Goal: Information Seeking & Learning: Learn about a topic

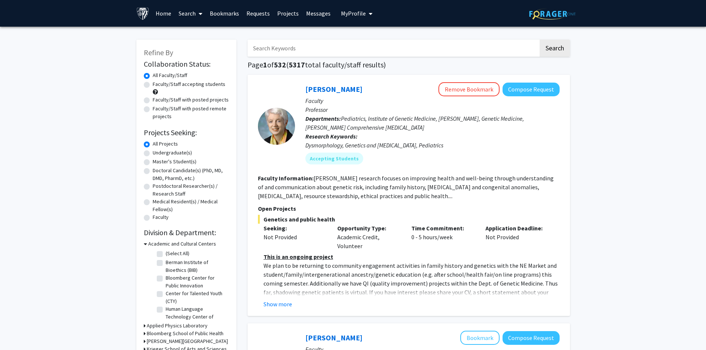
click at [261, 11] on link "Requests" at bounding box center [258, 13] width 31 height 26
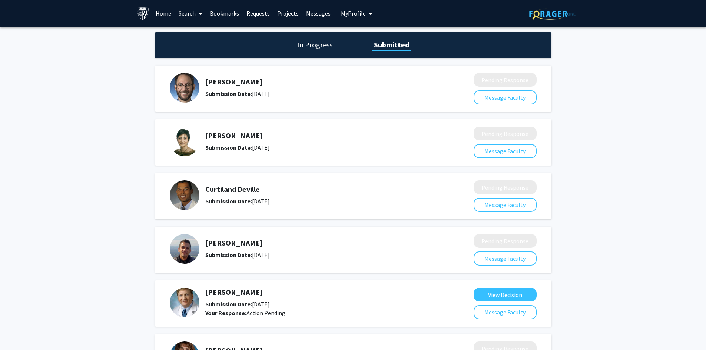
click at [164, 13] on link "Home" at bounding box center [163, 13] width 23 height 26
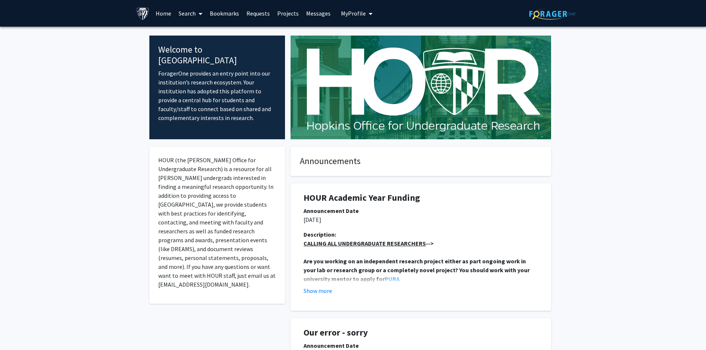
click at [186, 13] on link "Search" at bounding box center [190, 13] width 31 height 26
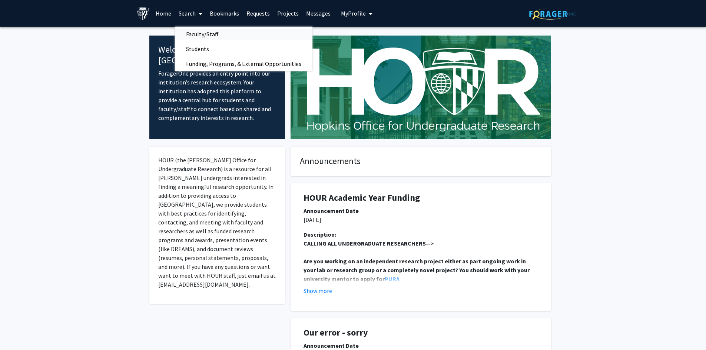
click at [199, 34] on span "Faculty/Staff" at bounding box center [202, 34] width 54 height 15
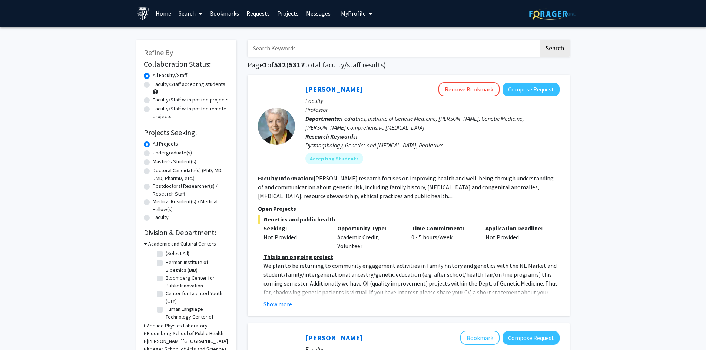
click at [278, 45] on input "Search Keywords" at bounding box center [392, 48] width 291 height 17
type input "t"
click at [216, 16] on link "Bookmarks" at bounding box center [224, 13] width 37 height 26
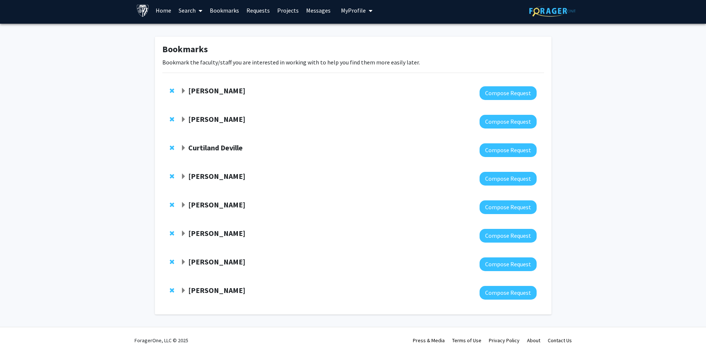
scroll to position [6, 0]
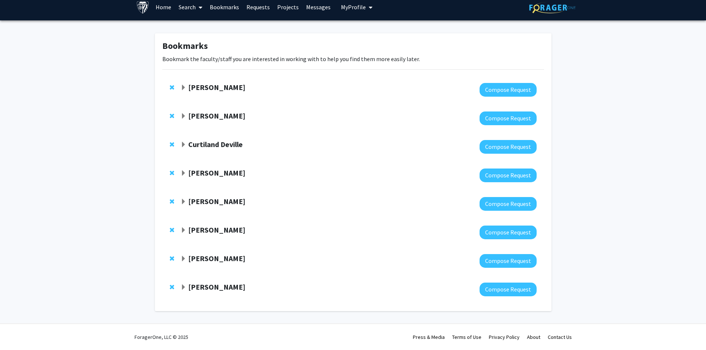
click at [251, 5] on link "Requests" at bounding box center [258, 7] width 31 height 26
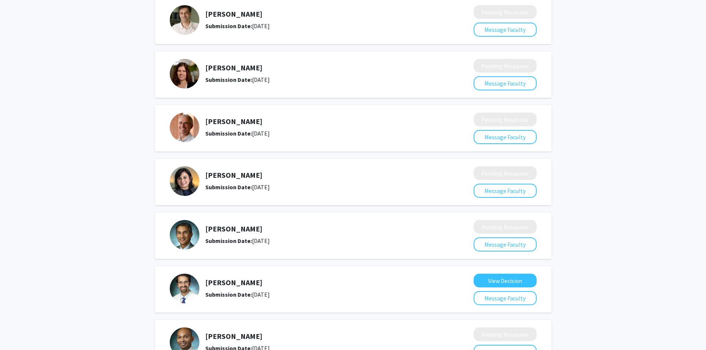
click at [354, 176] on h5 "[PERSON_NAME]" at bounding box center [319, 175] width 229 height 9
click at [354, 192] on button "Message Faculty" at bounding box center [504, 191] width 63 height 14
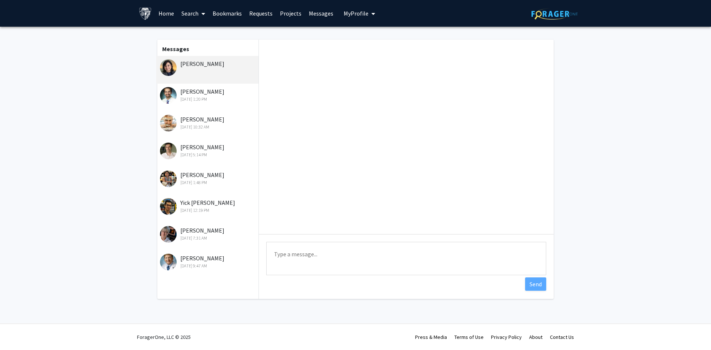
click at [226, 70] on div "[PERSON_NAME]" at bounding box center [207, 70] width 102 height 28
click at [195, 63] on div "[PERSON_NAME]" at bounding box center [208, 63] width 97 height 9
click at [230, 13] on link "Bookmarks" at bounding box center [227, 13] width 37 height 26
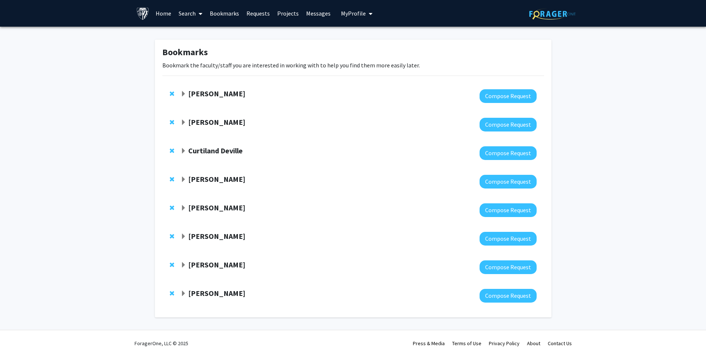
click at [262, 14] on link "Requests" at bounding box center [258, 13] width 31 height 26
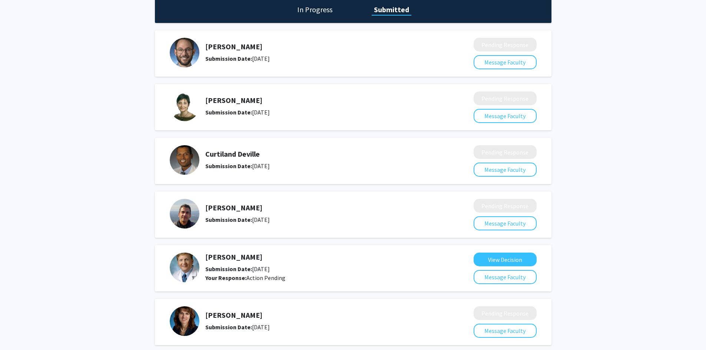
scroll to position [123, 0]
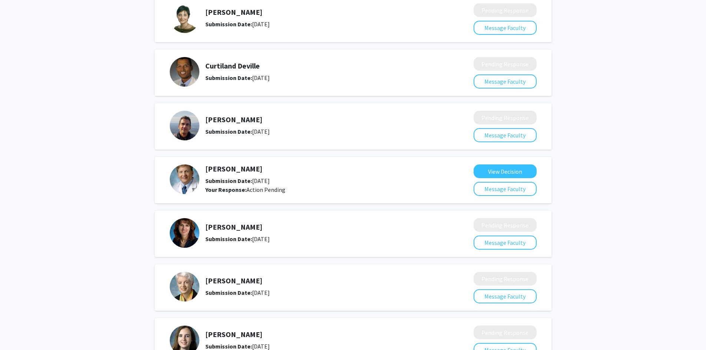
drag, startPoint x: 521, startPoint y: 173, endPoint x: 254, endPoint y: 179, distance: 266.4
click at [254, 179] on div "Submission Date: [DATE]" at bounding box center [319, 180] width 229 height 9
click at [354, 170] on button "View Decision" at bounding box center [504, 171] width 63 height 14
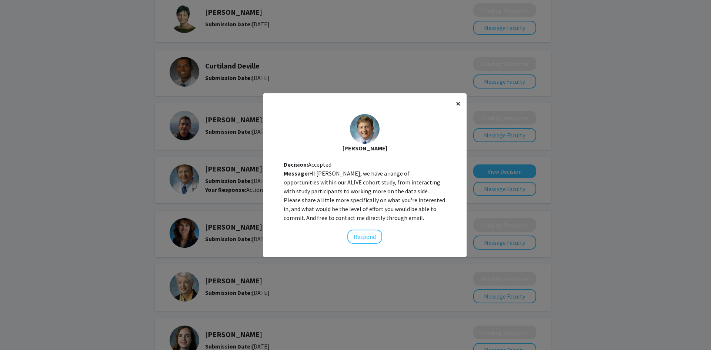
click at [354, 105] on span "×" at bounding box center [458, 103] width 5 height 11
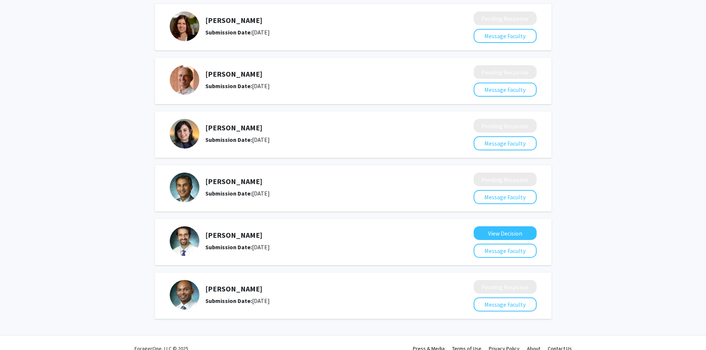
scroll to position [986, 0]
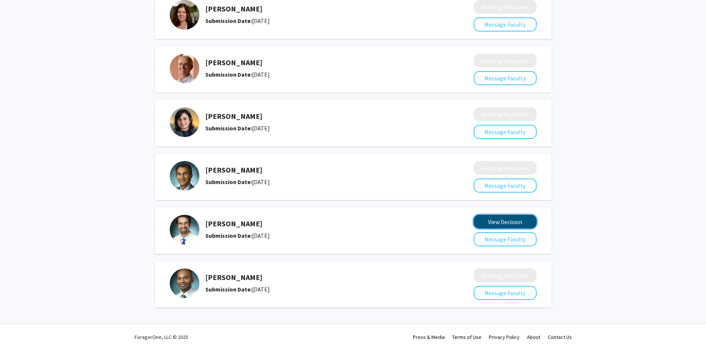
click at [354, 217] on button "View Decision" at bounding box center [504, 222] width 63 height 14
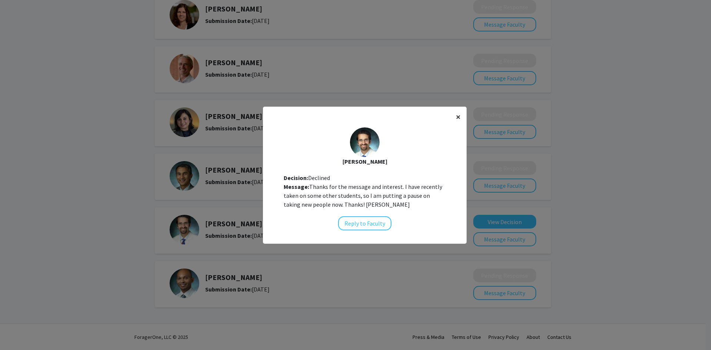
click at [354, 115] on span "×" at bounding box center [458, 116] width 5 height 11
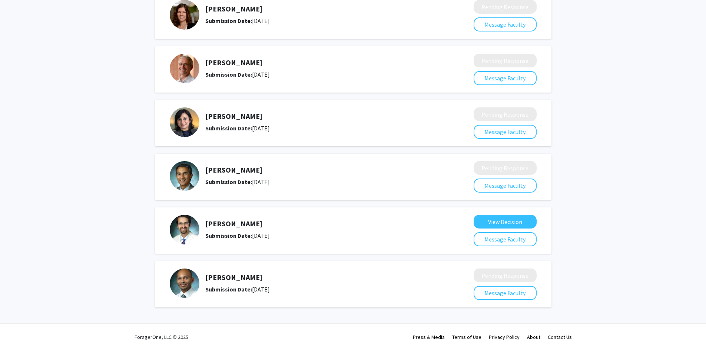
click at [188, 118] on img at bounding box center [185, 122] width 30 height 30
drag, startPoint x: 256, startPoint y: 117, endPoint x: 205, endPoint y: 114, distance: 51.2
click at [205, 114] on h5 "[PERSON_NAME]" at bounding box center [319, 116] width 229 height 9
copy h5 "[PERSON_NAME]"
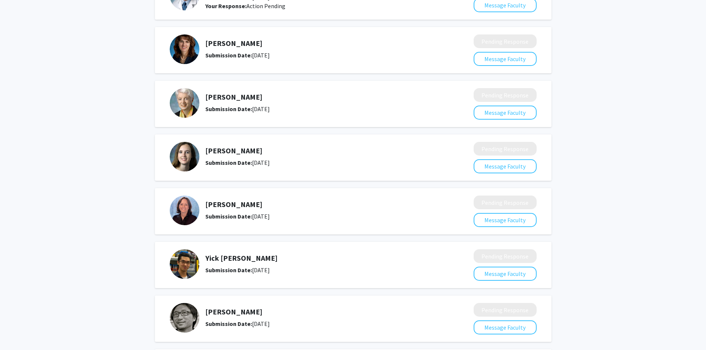
scroll to position [0, 0]
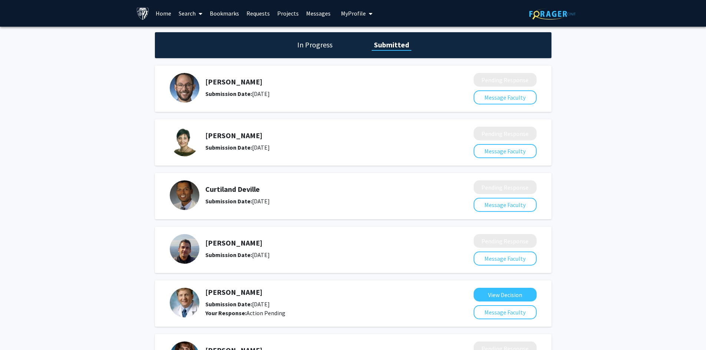
click at [185, 11] on link "Search" at bounding box center [190, 13] width 31 height 26
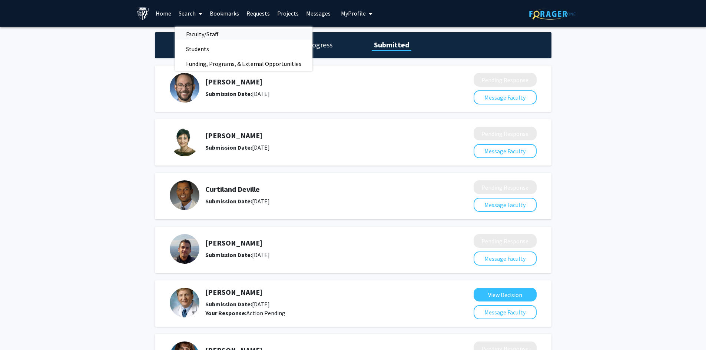
click at [203, 36] on span "Faculty/Staff" at bounding box center [202, 34] width 54 height 15
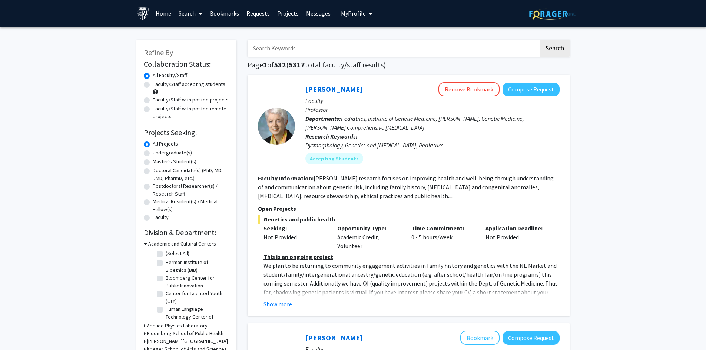
paste input "[PERSON_NAME]"
type input "[PERSON_NAME]"
click at [354, 49] on button "Search" at bounding box center [554, 48] width 30 height 17
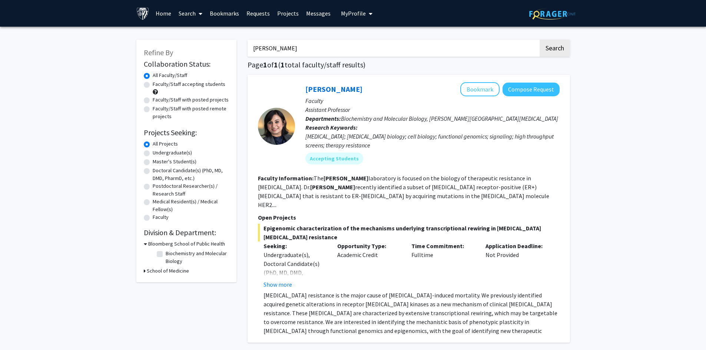
click at [293, 280] on div "Show more" at bounding box center [294, 284] width 63 height 9
click at [279, 280] on button "Show more" at bounding box center [277, 284] width 29 height 9
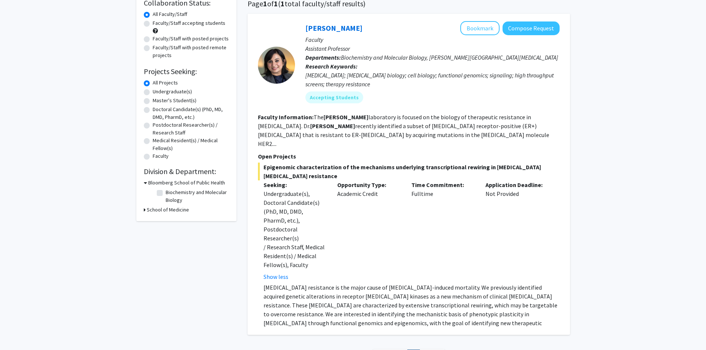
scroll to position [62, 0]
drag, startPoint x: 346, startPoint y: 288, endPoint x: 365, endPoint y: 284, distance: 20.1
click at [354, 284] on p "[MEDICAL_DATA] resistance is the major cause of [MEDICAL_DATA]-induced mortalit…" at bounding box center [411, 308] width 296 height 53
click at [354, 285] on p "[MEDICAL_DATA] resistance is the major cause of [MEDICAL_DATA]-induced mortalit…" at bounding box center [411, 308] width 296 height 53
click at [354, 304] on p "[MEDICAL_DATA] resistance is the major cause of [MEDICAL_DATA]-induced mortalit…" at bounding box center [411, 308] width 296 height 53
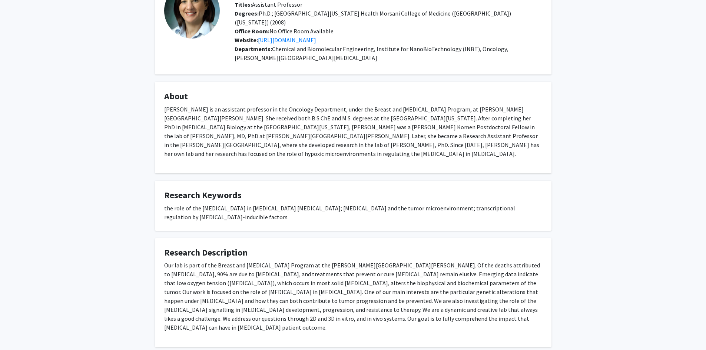
scroll to position [66, 0]
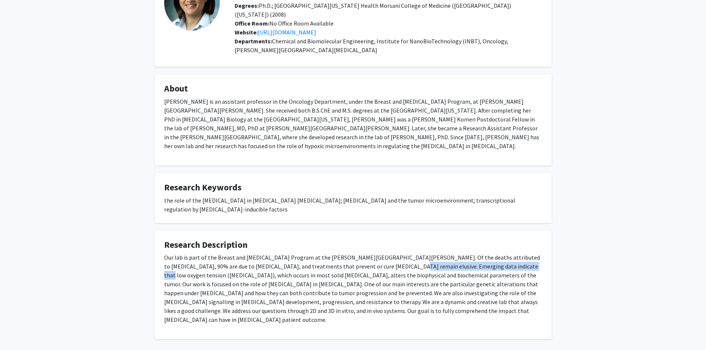
drag, startPoint x: 373, startPoint y: 240, endPoint x: 484, endPoint y: 243, distance: 111.2
click at [484, 253] on p "Our lab is part of the Breast and Ovarian Cancer Program at the Johns Hopkins S…" at bounding box center [353, 288] width 378 height 71
drag, startPoint x: 346, startPoint y: 250, endPoint x: 379, endPoint y: 251, distance: 32.6
click at [379, 253] on p "Our lab is part of the Breast and Ovarian Cancer Program at the Johns Hopkins S…" at bounding box center [353, 288] width 378 height 71
drag, startPoint x: 389, startPoint y: 273, endPoint x: 381, endPoint y: 279, distance: 9.6
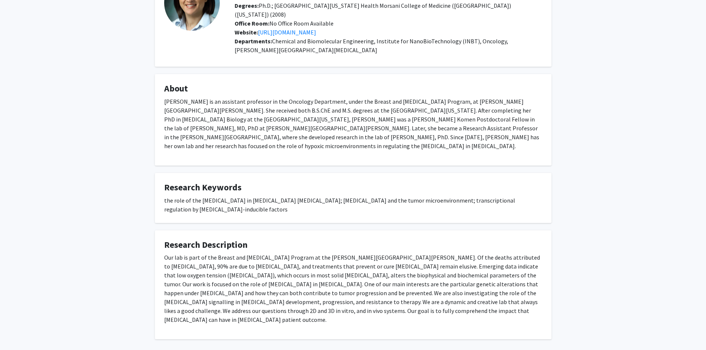
click at [388, 273] on p "Our lab is part of the Breast and Ovarian Cancer Program at the Johns Hopkins S…" at bounding box center [353, 288] width 378 height 71
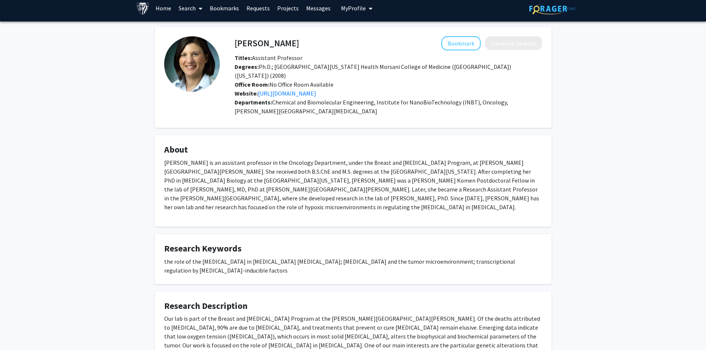
scroll to position [4, 0]
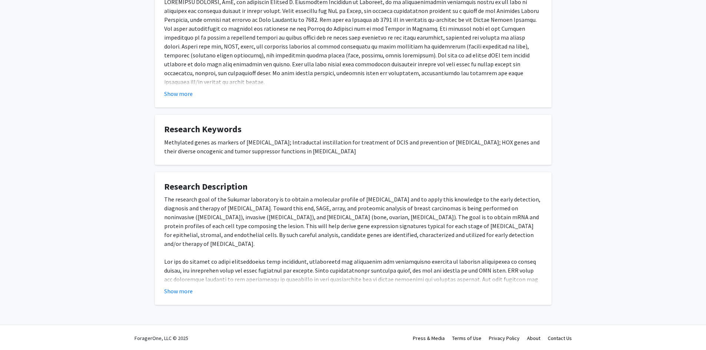
scroll to position [161, 0]
